Goal: Task Accomplishment & Management: Manage account settings

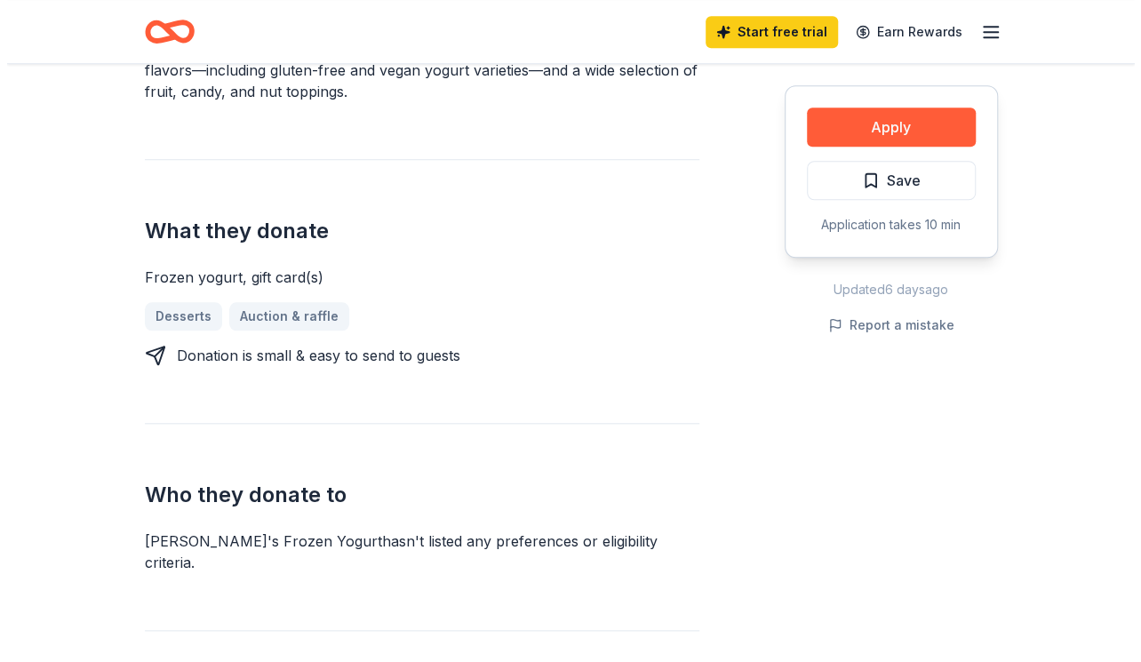
scroll to position [619, 0]
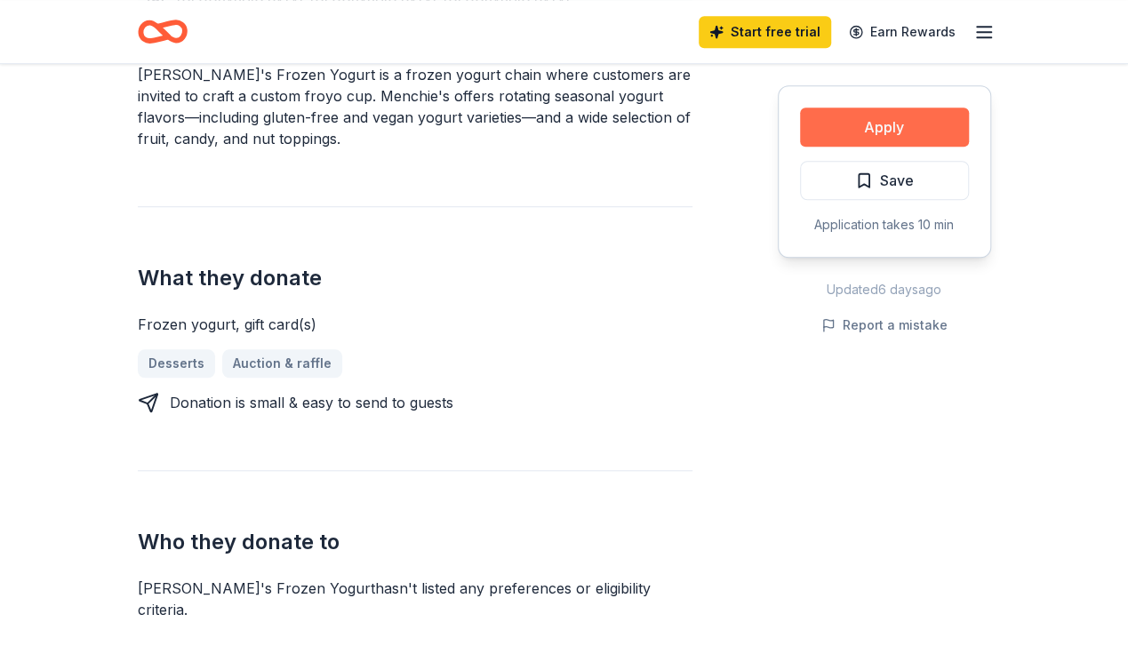
click at [846, 136] on button "Apply" at bounding box center [884, 127] width 169 height 39
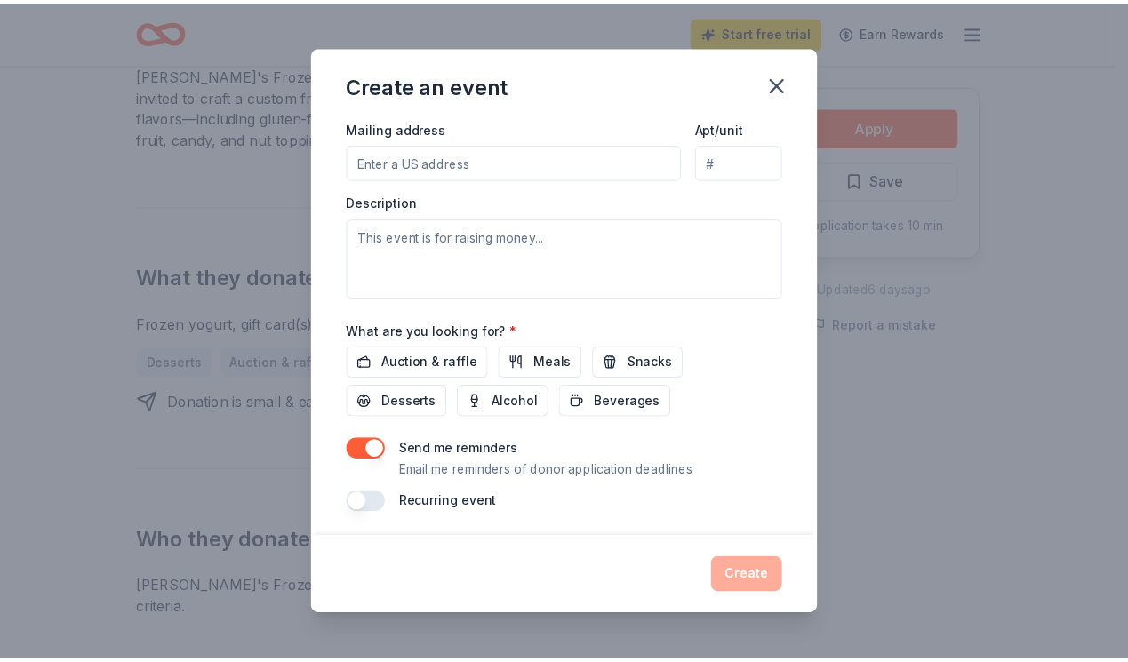
scroll to position [0, 0]
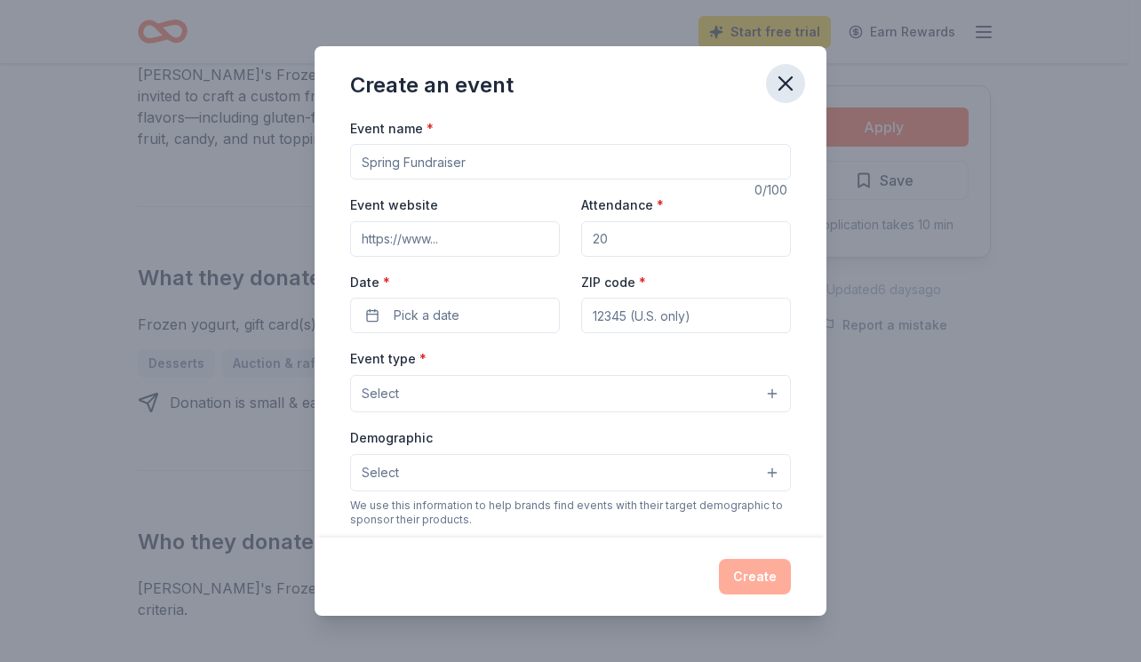
click at [784, 77] on icon "button" at bounding box center [785, 83] width 25 height 25
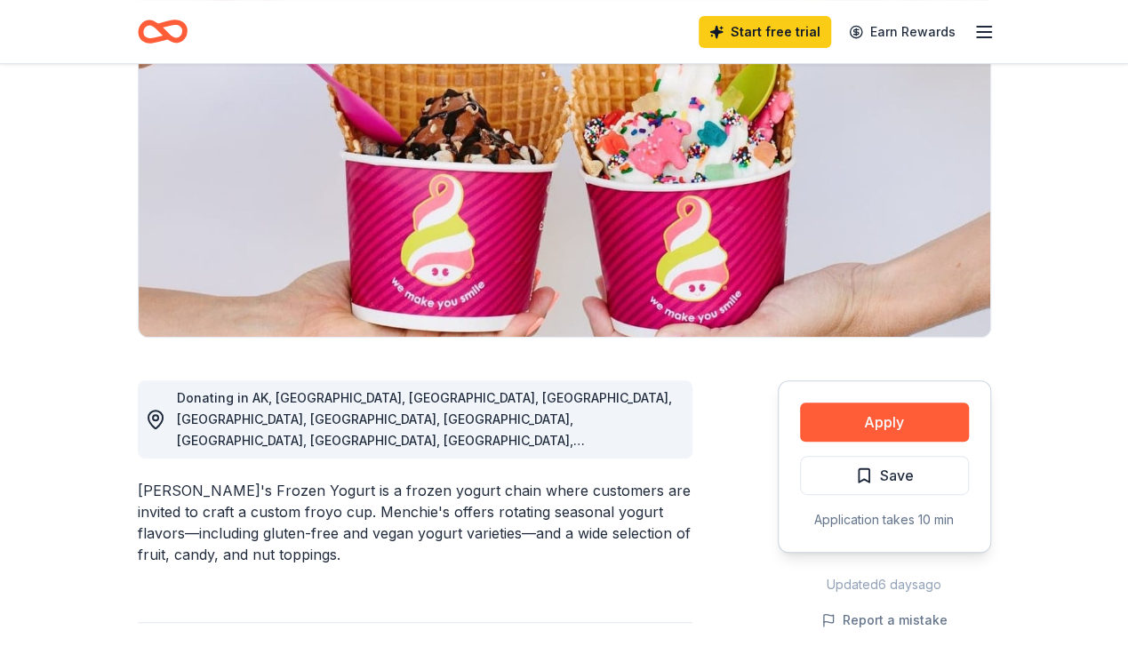
scroll to position [202, 0]
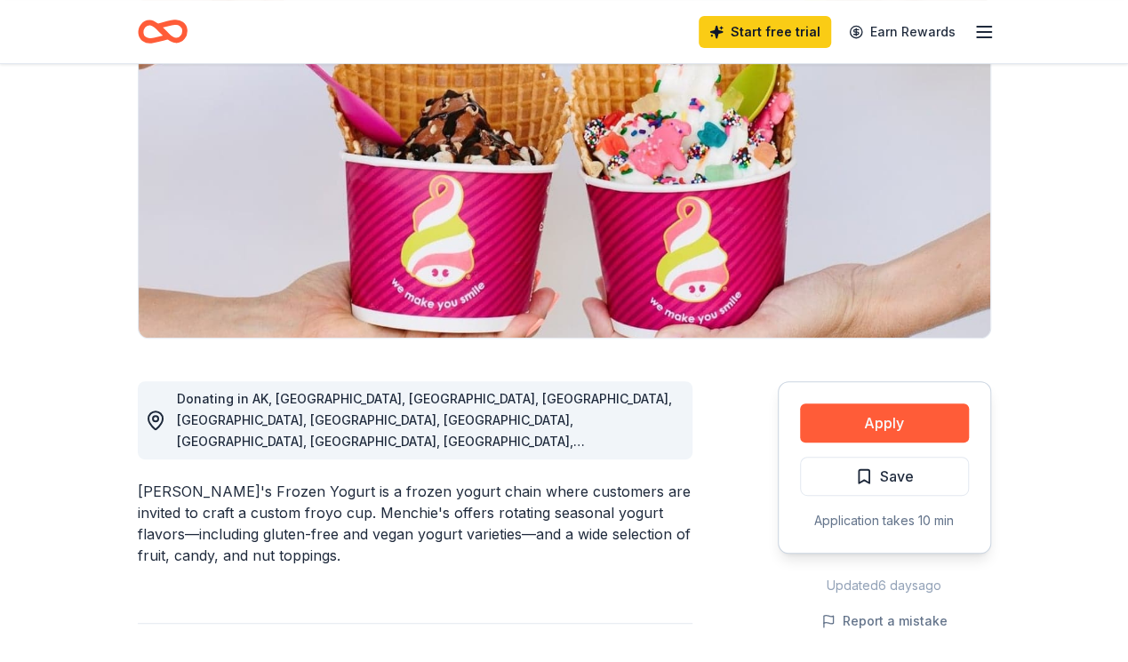
click at [987, 40] on icon "button" at bounding box center [983, 31] width 21 height 21
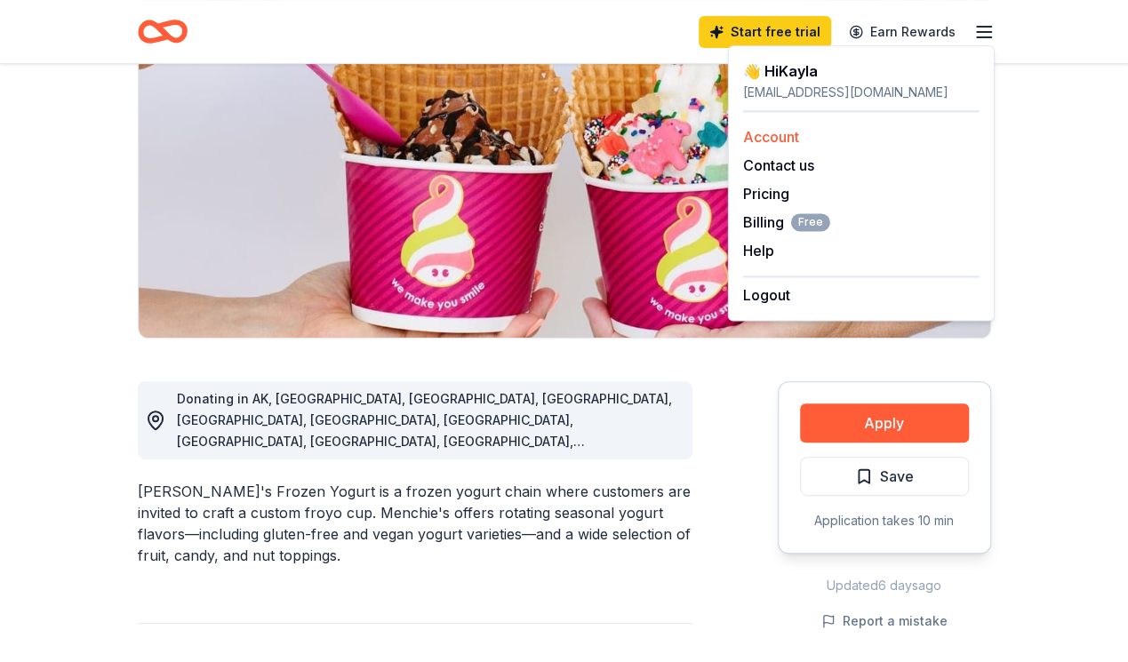
click at [770, 132] on link "Account" at bounding box center [771, 137] width 56 height 18
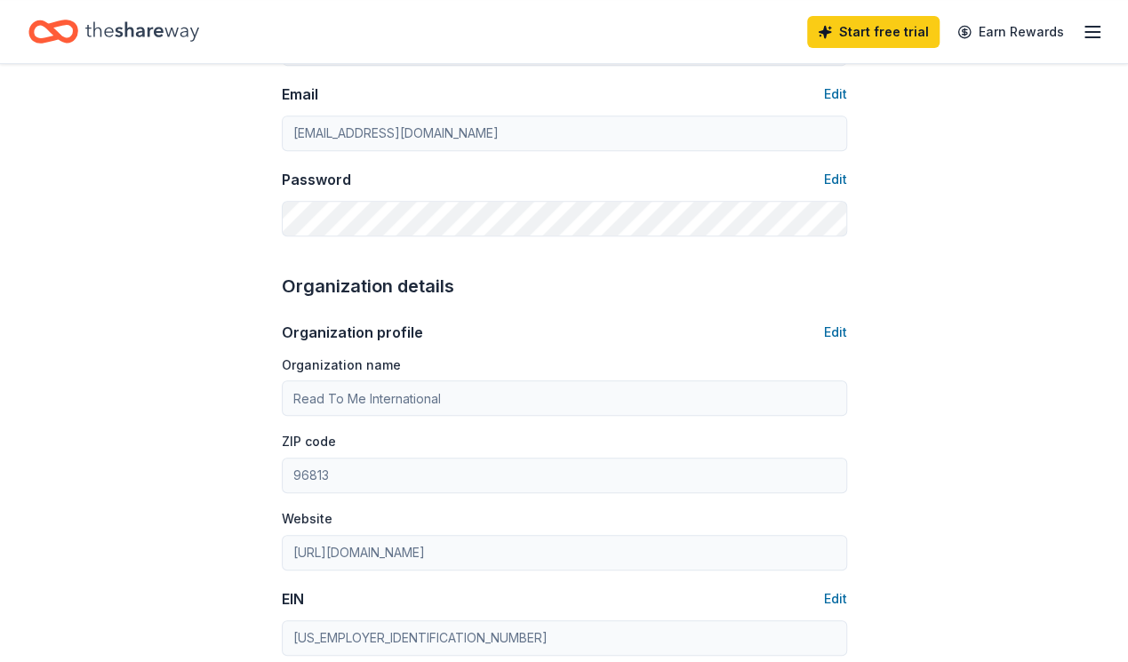
scroll to position [350, 0]
